Goal: Transaction & Acquisition: Purchase product/service

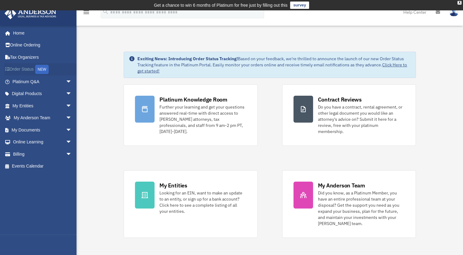
click at [18, 71] on link "Order Status NEW" at bounding box center [42, 69] width 77 height 13
click at [17, 152] on link "Billing arrow_drop_down" at bounding box center [42, 154] width 77 height 12
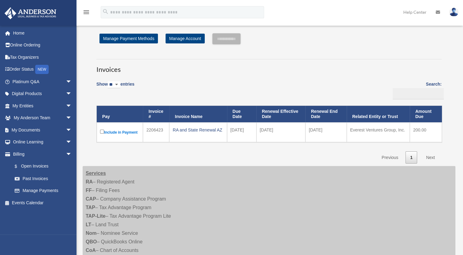
scroll to position [11, 0]
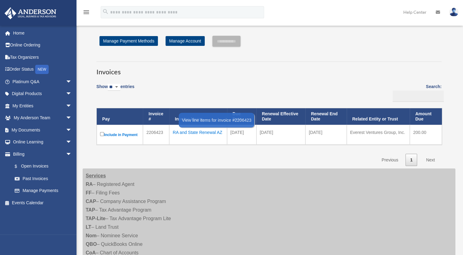
click at [194, 134] on div "RA and State Renewal AZ" at bounding box center [198, 132] width 51 height 9
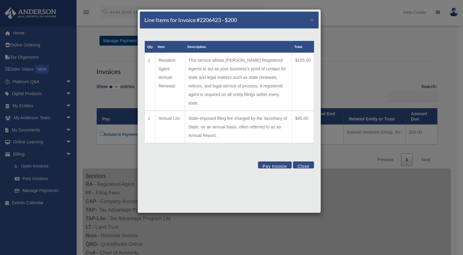
click at [270, 162] on button "Pay Invoice" at bounding box center [275, 165] width 34 height 7
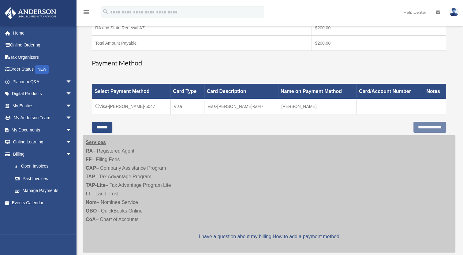
scroll to position [132, 0]
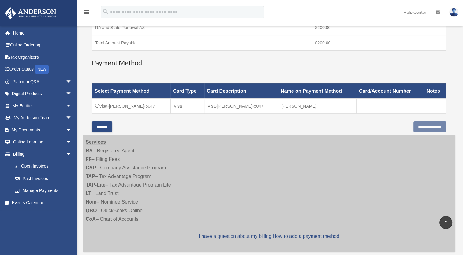
click at [141, 108] on td "Visa-Michael A-Roman-5047" at bounding box center [131, 106] width 79 height 15
click at [107, 125] on input "*******" at bounding box center [102, 127] width 21 height 11
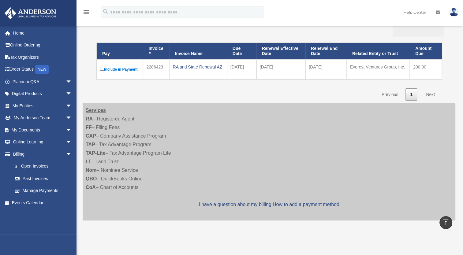
scroll to position [0, 0]
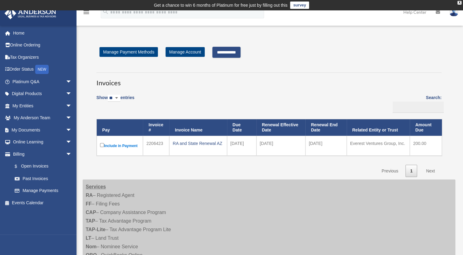
click at [234, 56] on input "**********" at bounding box center [226, 52] width 28 height 11
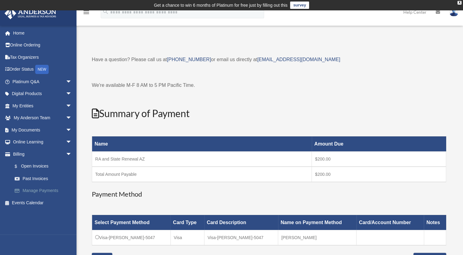
click at [33, 190] on link "Manage Payments" at bounding box center [45, 191] width 73 height 12
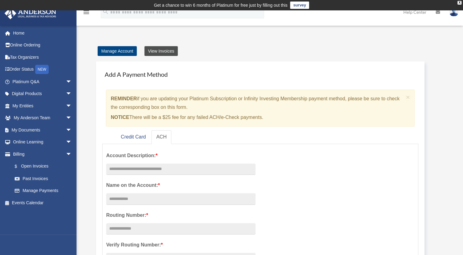
click at [158, 51] on link "View Invoices" at bounding box center [160, 51] width 33 height 10
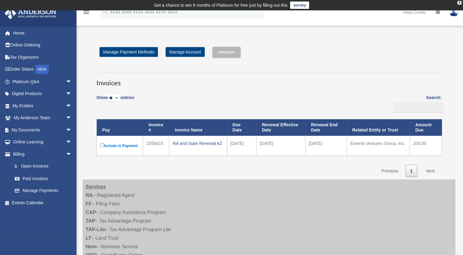
click at [115, 146] on label "Include in Payment" at bounding box center [119, 146] width 39 height 8
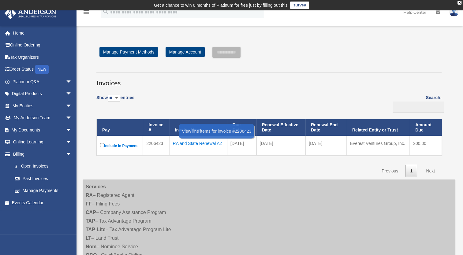
click at [203, 145] on div "RA and State Renewal AZ" at bounding box center [198, 143] width 51 height 9
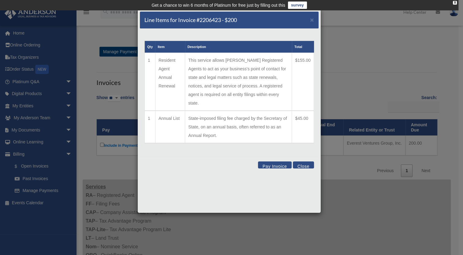
click at [275, 162] on button "Pay Invoice" at bounding box center [275, 165] width 34 height 7
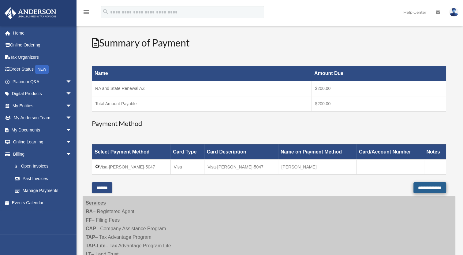
scroll to position [85, 0]
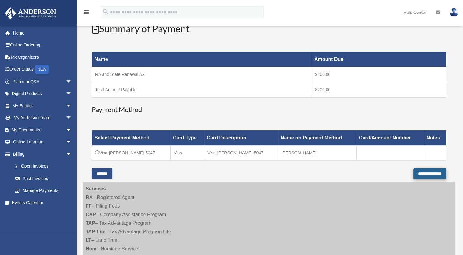
click at [420, 172] on input "**********" at bounding box center [430, 173] width 33 height 11
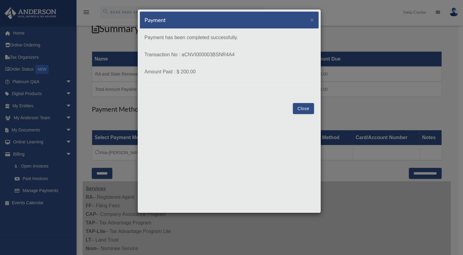
click at [200, 113] on div "Close" at bounding box center [229, 108] width 179 height 21
click at [293, 106] on div "Close" at bounding box center [229, 108] width 179 height 21
click at [306, 106] on button "Close" at bounding box center [303, 108] width 21 height 11
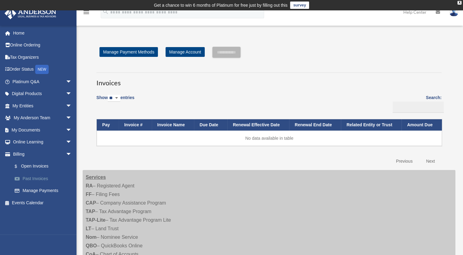
click at [27, 178] on link "Past Invoices" at bounding box center [45, 179] width 73 height 12
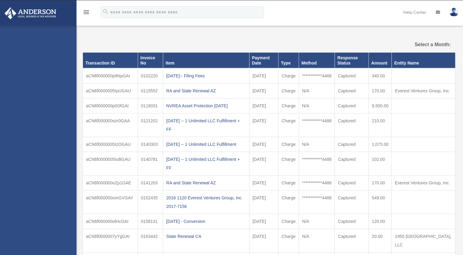
select select
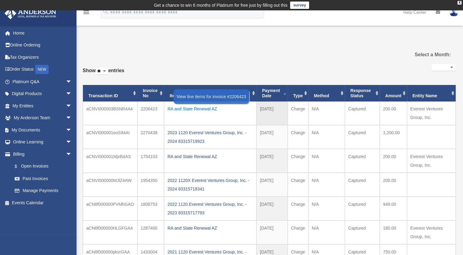
click at [186, 108] on div "RA and State Renewal AZ" at bounding box center [210, 109] width 86 height 9
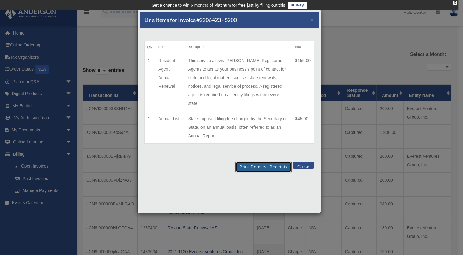
click at [250, 162] on button "Print Detailed Receipts" at bounding box center [263, 167] width 56 height 10
click at [311, 18] on span "×" at bounding box center [312, 19] width 4 height 7
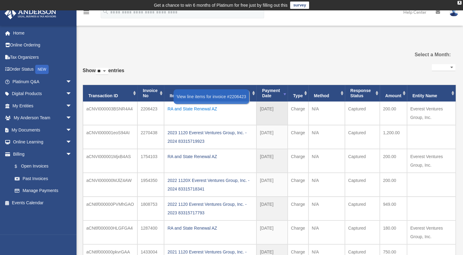
click at [186, 107] on div "RA and State Renewal AZ" at bounding box center [210, 109] width 86 height 9
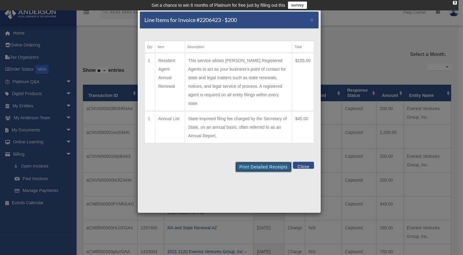
click at [264, 162] on button "Print Detailed Receipts" at bounding box center [263, 167] width 56 height 10
click at [257, 162] on button "Print Detailed Receipts" at bounding box center [263, 167] width 56 height 10
click at [311, 21] on span "×" at bounding box center [312, 19] width 4 height 7
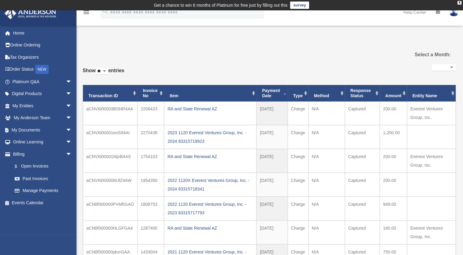
click at [452, 15] on img at bounding box center [453, 12] width 9 height 9
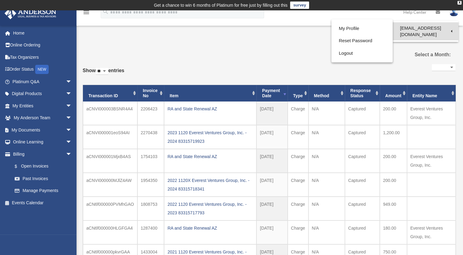
click at [393, 28] on link "[EMAIL_ADDRESS][DOMAIN_NAME]" at bounding box center [426, 31] width 66 height 18
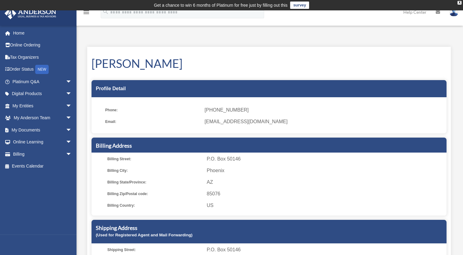
click at [453, 12] on img at bounding box center [453, 12] width 9 height 9
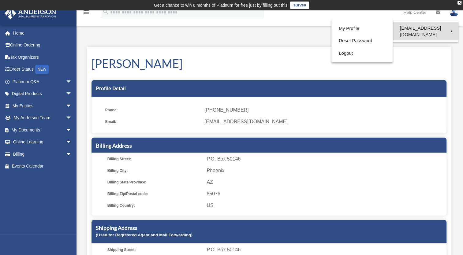
click at [450, 27] on link "[EMAIL_ADDRESS][DOMAIN_NAME]" at bounding box center [426, 31] width 66 height 18
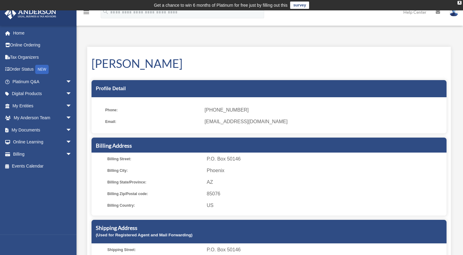
click at [453, 15] on img at bounding box center [453, 12] width 9 height 9
click at [455, 13] on img at bounding box center [453, 12] width 9 height 9
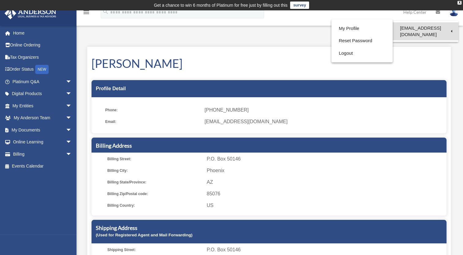
click at [452, 25] on link "[EMAIL_ADDRESS][DOMAIN_NAME]" at bounding box center [426, 31] width 66 height 18
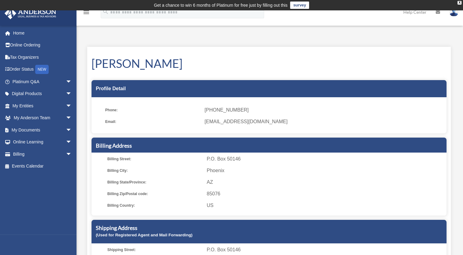
click at [452, 25] on link at bounding box center [454, 11] width 18 height 27
click at [452, 19] on link at bounding box center [454, 11] width 18 height 27
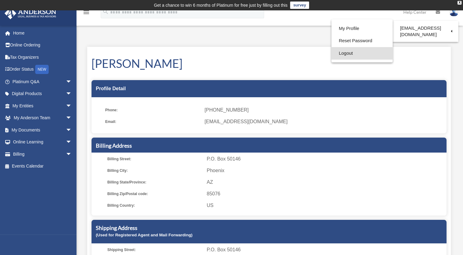
click at [332, 51] on link "Logout" at bounding box center [362, 53] width 61 height 13
